Goal: Information Seeking & Learning: Learn about a topic

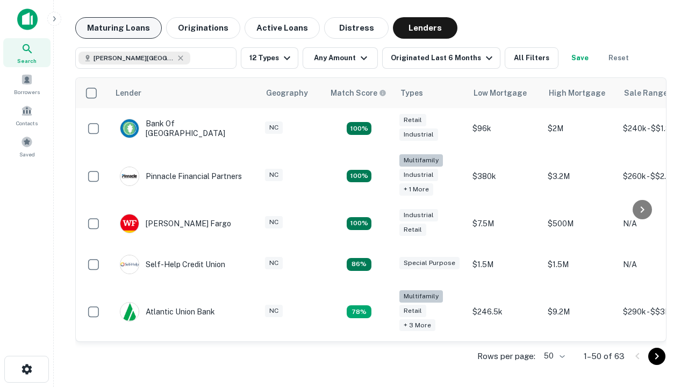
click at [118, 28] on button "Maturing Loans" at bounding box center [118, 28] width 87 height 22
